Goal: Navigation & Orientation: Find specific page/section

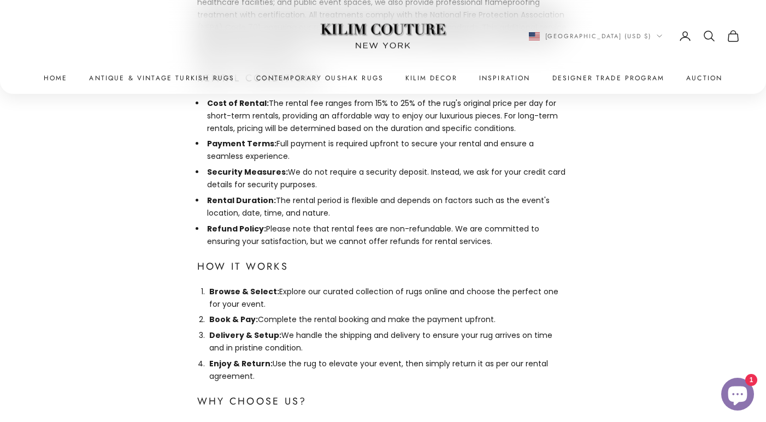
scroll to position [817, 0]
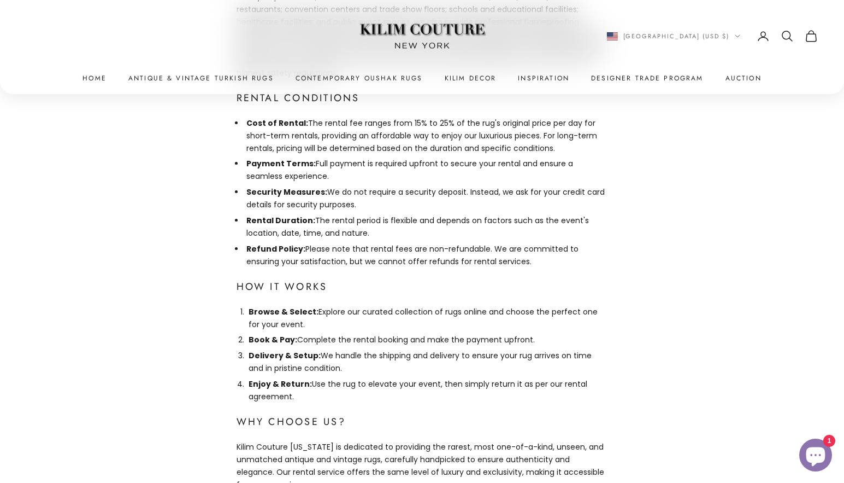
scroll to position [795, 0]
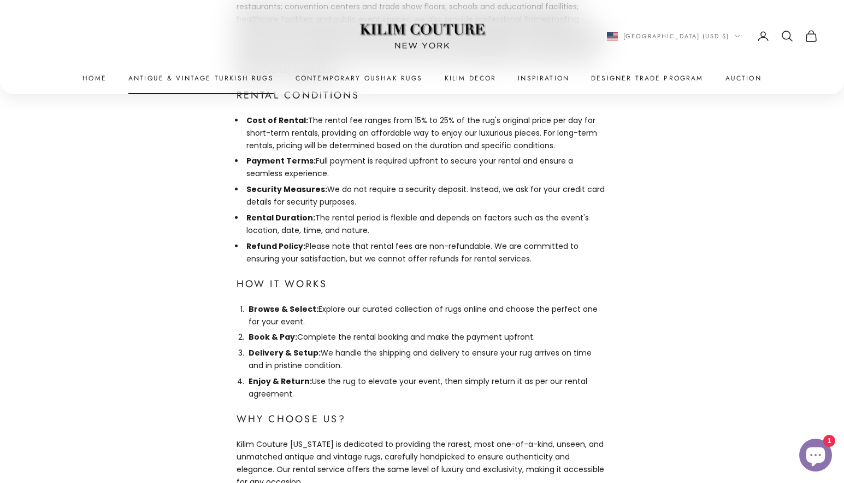
click at [251, 80] on link "Antique & Vintage Turkish Rugs" at bounding box center [200, 78] width 145 height 11
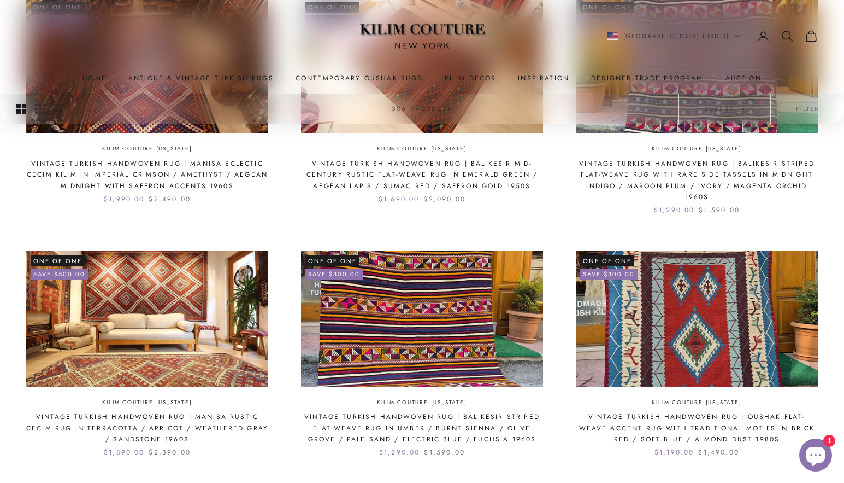
scroll to position [1060, 0]
